Goal: Information Seeking & Learning: Check status

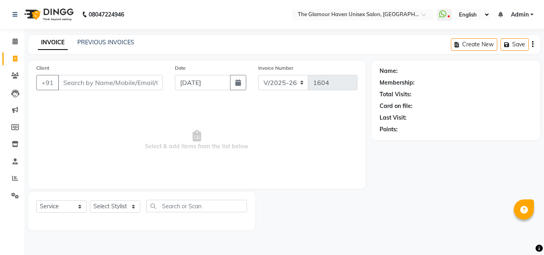
select select "7124"
select select "service"
click at [17, 42] on icon at bounding box center [14, 41] width 5 height 6
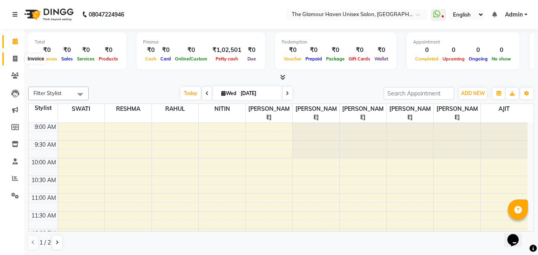
click at [17, 61] on icon at bounding box center [15, 59] width 4 height 6
select select "7124"
select select "service"
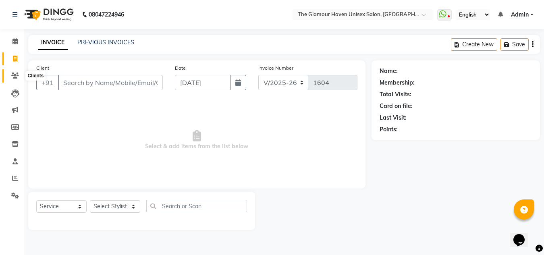
click at [16, 77] on icon at bounding box center [15, 76] width 8 height 6
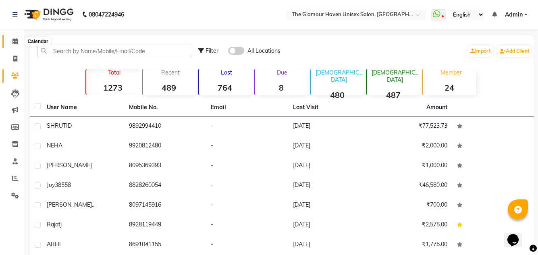
click at [12, 46] on span at bounding box center [15, 41] width 14 height 9
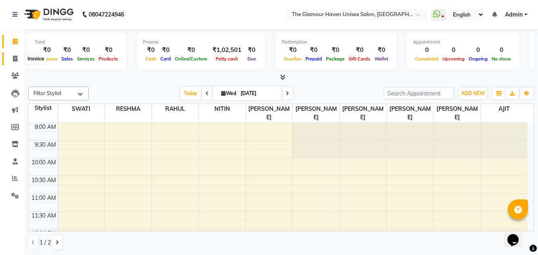
click at [15, 58] on icon at bounding box center [15, 59] width 4 height 6
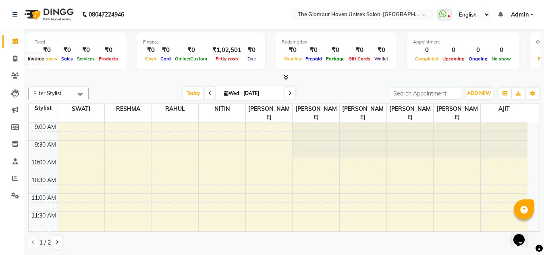
select select "7124"
select select "service"
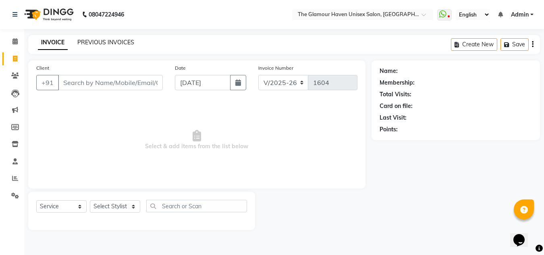
click at [128, 39] on link "PREVIOUS INVOICES" at bounding box center [105, 42] width 57 height 7
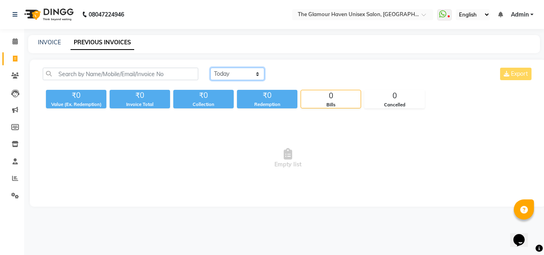
click at [255, 77] on select "[DATE] [DATE] Custom Range" at bounding box center [237, 74] width 54 height 12
select select "range"
click at [210, 68] on select "[DATE] [DATE] Custom Range" at bounding box center [237, 74] width 54 height 12
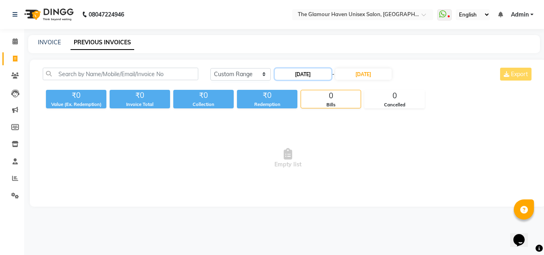
click at [291, 75] on input "[DATE]" at bounding box center [303, 74] width 56 height 11
select select "9"
select select "2025"
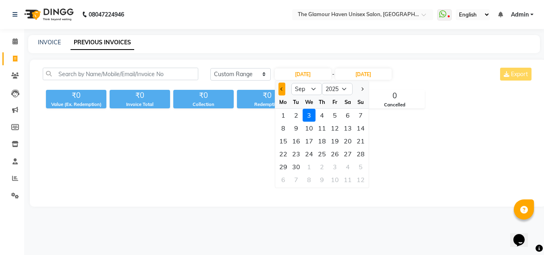
click at [280, 91] on button "Previous month" at bounding box center [281, 89] width 7 height 13
select select "8"
click at [361, 117] on div "3" at bounding box center [360, 115] width 13 height 13
type input "[DATE]"
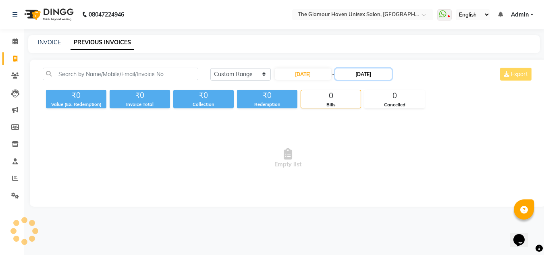
click at [361, 77] on input "[DATE]" at bounding box center [363, 74] width 56 height 11
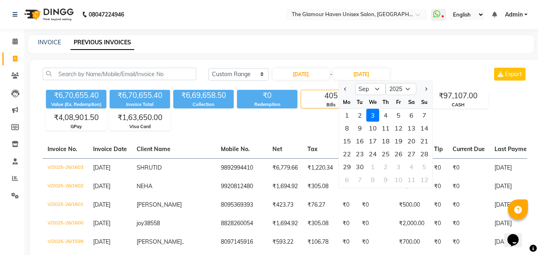
click at [349, 90] on div at bounding box center [347, 89] width 16 height 13
click at [347, 90] on span "Previous month" at bounding box center [345, 88] width 3 height 3
select select "8"
click at [420, 116] on div "3" at bounding box center [424, 115] width 13 height 13
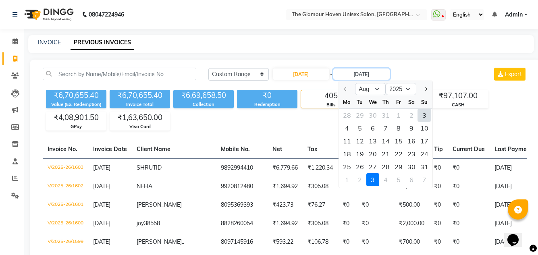
type input "[DATE]"
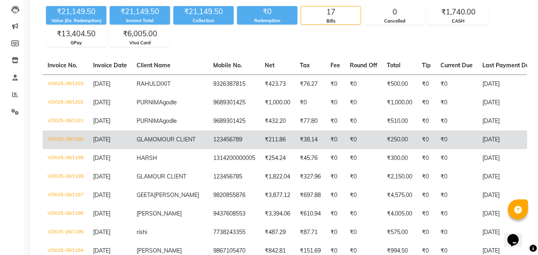
scroll to position [83, 0]
click at [326, 150] on td "₹0" at bounding box center [335, 140] width 19 height 19
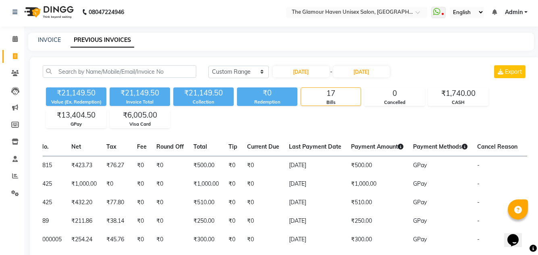
scroll to position [0, 0]
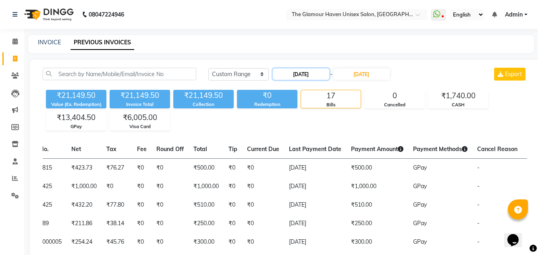
click at [293, 76] on input "[DATE]" at bounding box center [301, 74] width 56 height 11
select select "8"
select select "2025"
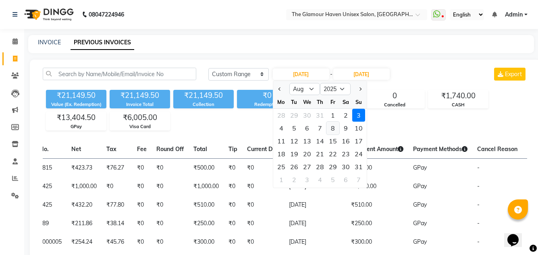
click at [334, 128] on div "8" at bounding box center [332, 128] width 13 height 13
type input "[DATE]"
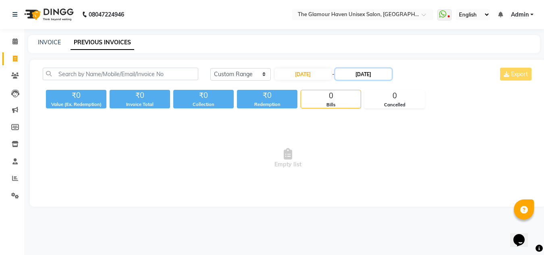
click at [364, 77] on input "[DATE]" at bounding box center [363, 74] width 56 height 11
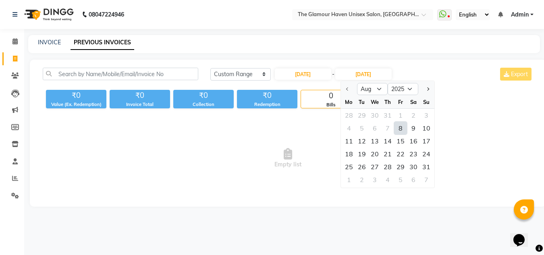
click at [349, 89] on div at bounding box center [349, 89] width 16 height 13
click at [346, 90] on div at bounding box center [349, 89] width 16 height 13
click at [302, 75] on input "[DATE]" at bounding box center [303, 74] width 56 height 11
select select "8"
select select "2025"
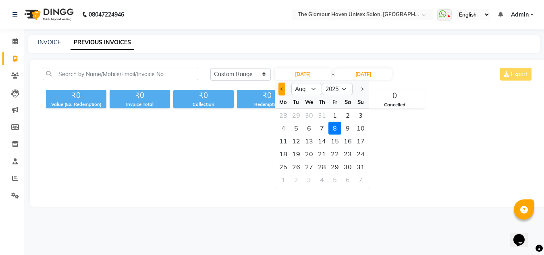
click at [285, 90] on button "Previous month" at bounding box center [281, 89] width 7 height 13
select select "7"
click at [300, 127] on div "8" at bounding box center [296, 128] width 13 height 13
type input "[DATE]"
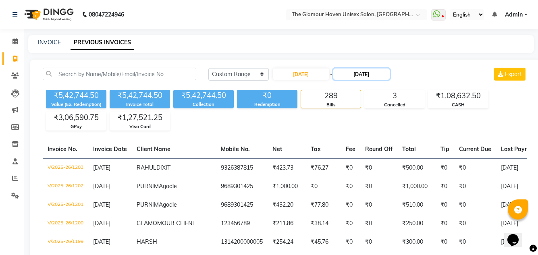
click at [361, 76] on input "[DATE]" at bounding box center [361, 74] width 56 height 11
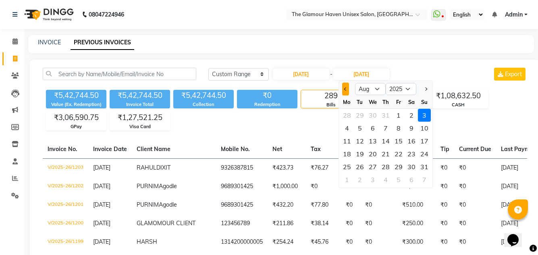
click at [347, 88] on button "Previous month" at bounding box center [345, 89] width 7 height 13
select select "7"
click at [364, 132] on div "8" at bounding box center [359, 128] width 13 height 13
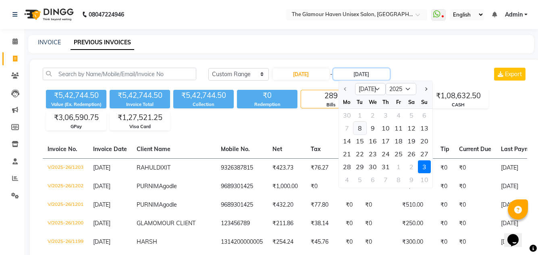
type input "[DATE]"
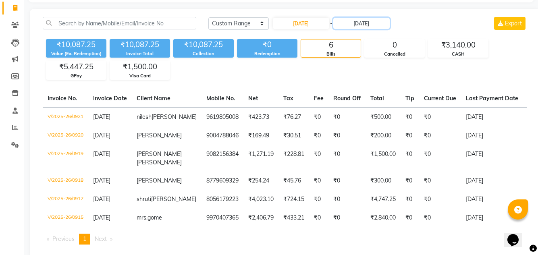
scroll to position [41, 0]
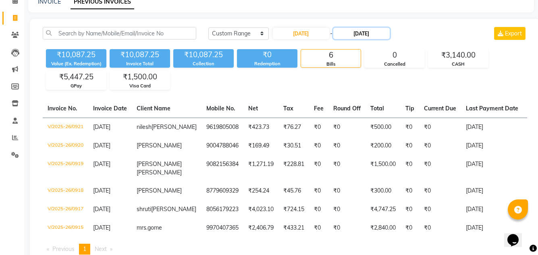
click at [354, 35] on input "[DATE]" at bounding box center [361, 33] width 56 height 11
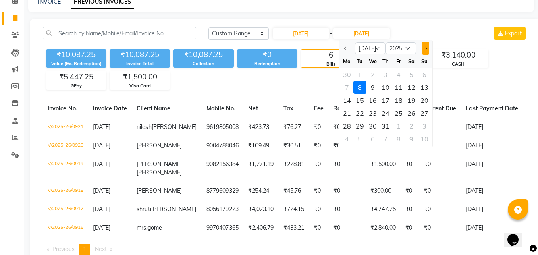
click at [422, 49] on button "Next month" at bounding box center [425, 48] width 7 height 13
select select "8"
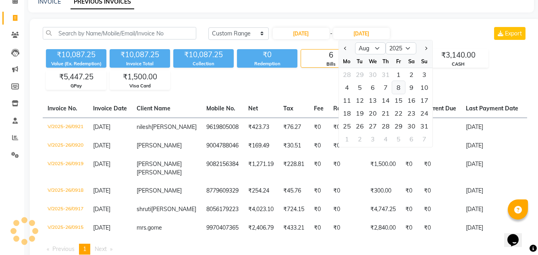
click at [400, 88] on div "8" at bounding box center [398, 87] width 13 height 13
type input "[DATE]"
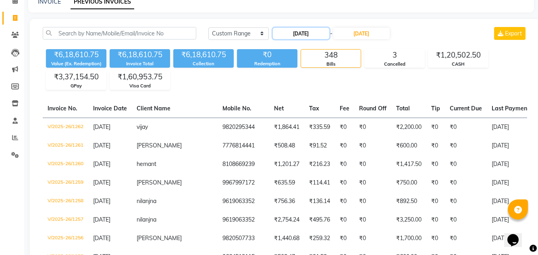
click at [307, 35] on input "[DATE]" at bounding box center [301, 33] width 56 height 11
select select "7"
select select "2025"
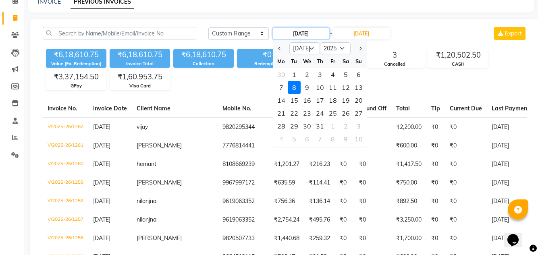
click at [295, 37] on input "[DATE]" at bounding box center [301, 33] width 56 height 11
click at [357, 51] on button "Next month" at bounding box center [359, 48] width 7 height 13
select select "8"
click at [335, 88] on div "8" at bounding box center [332, 87] width 13 height 13
type input "[DATE]"
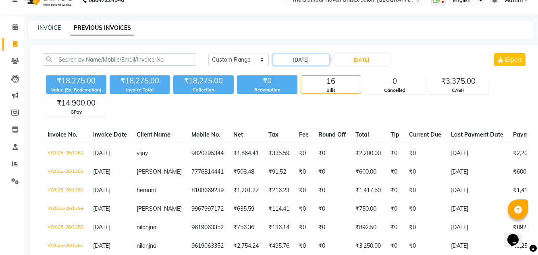
scroll to position [0, 0]
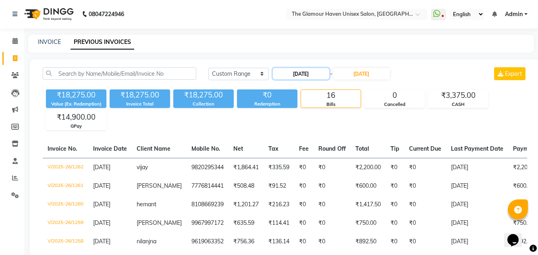
click at [294, 74] on input "[DATE]" at bounding box center [301, 73] width 56 height 11
select select "8"
select select "2025"
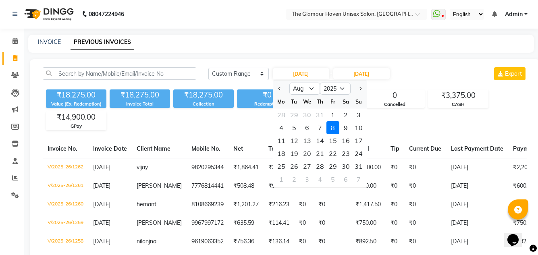
click at [359, 141] on div "17" at bounding box center [358, 140] width 13 height 13
type input "[DATE]"
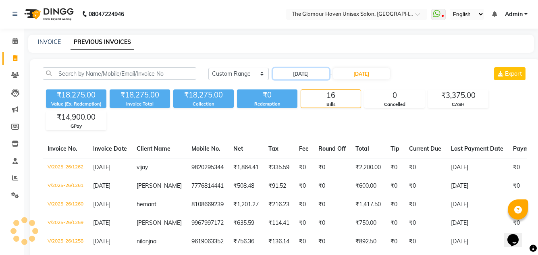
scroll to position [0, 0]
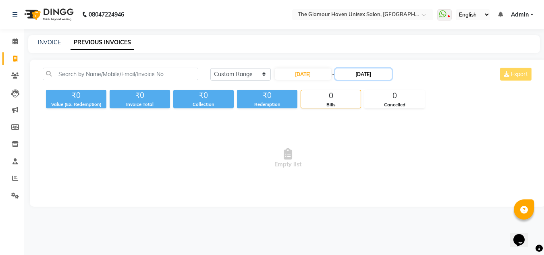
click at [359, 77] on input "[DATE]" at bounding box center [363, 74] width 56 height 11
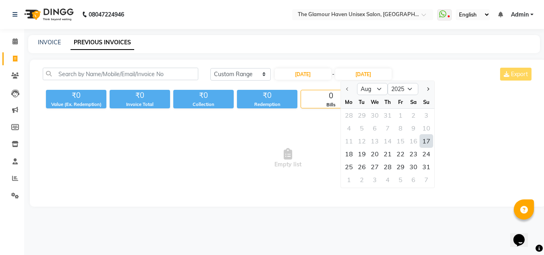
click at [428, 142] on div "17" at bounding box center [426, 141] width 13 height 13
type input "[DATE]"
